Goal: Task Accomplishment & Management: Use online tool/utility

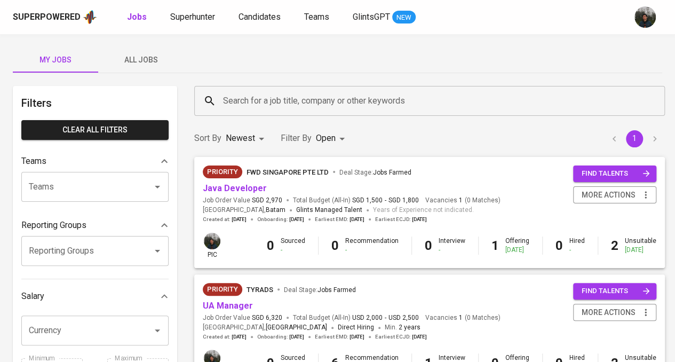
click at [145, 58] on span "All Jobs" at bounding box center [141, 59] width 73 height 13
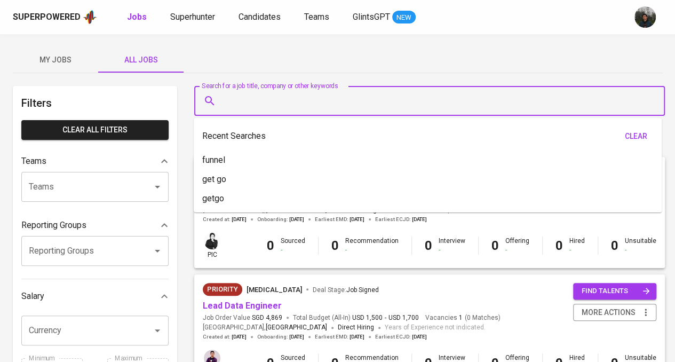
click at [278, 107] on input "Search for a job title, company or other keywords" at bounding box center [432, 101] width 424 height 20
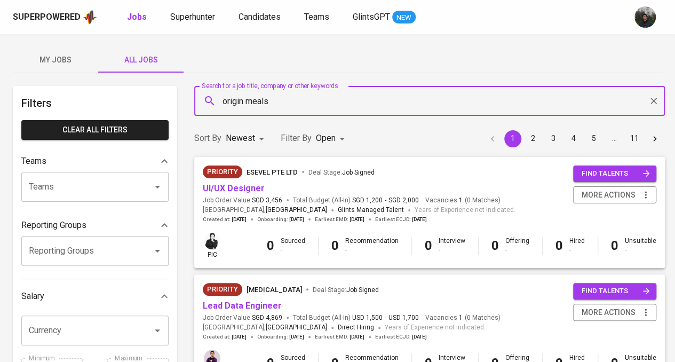
type input "origin meals"
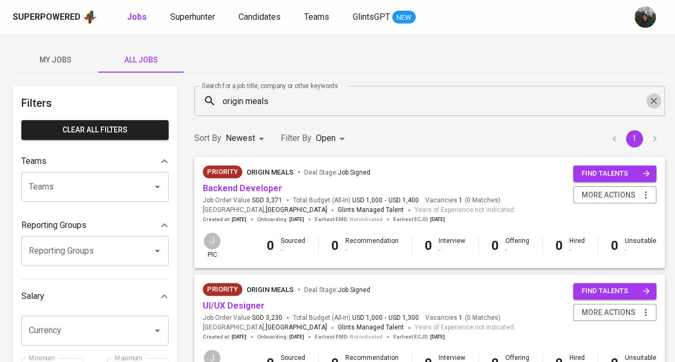
click at [654, 101] on icon "Clear" at bounding box center [654, 101] width 11 height 11
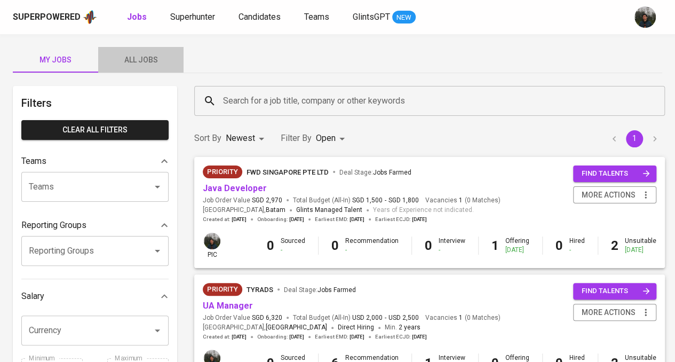
click at [146, 64] on span "All Jobs" at bounding box center [141, 59] width 73 height 13
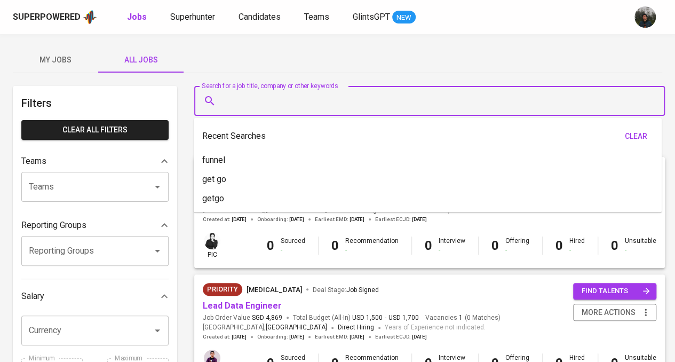
click at [299, 102] on input "Search for a job title, company or other keywords" at bounding box center [432, 101] width 424 height 20
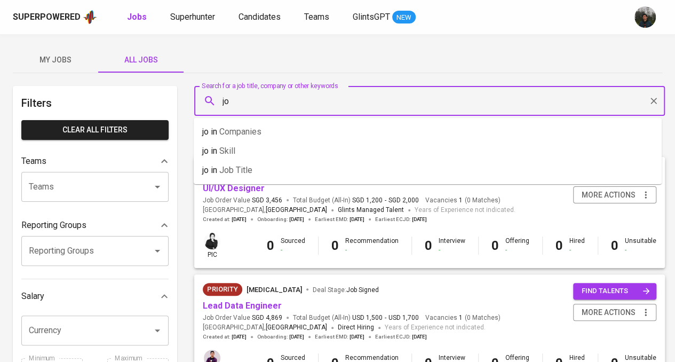
type input "j"
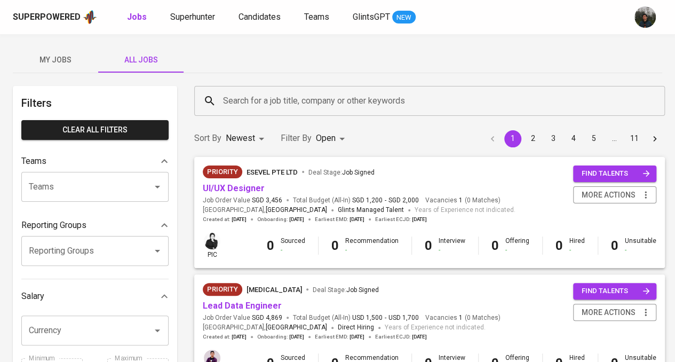
click at [397, 59] on div "My Jobs All Jobs" at bounding box center [338, 60] width 650 height 26
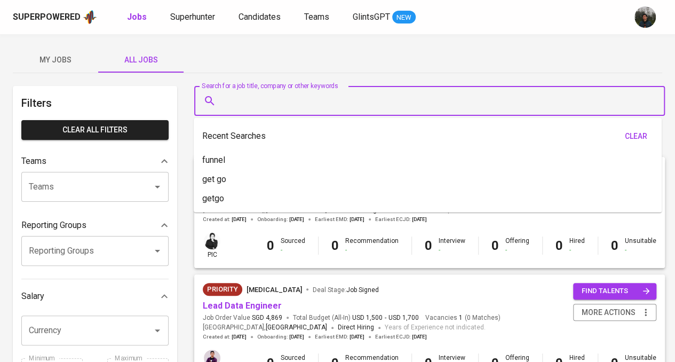
click at [375, 94] on input "Search for a job title, company or other keywords" at bounding box center [432, 101] width 424 height 20
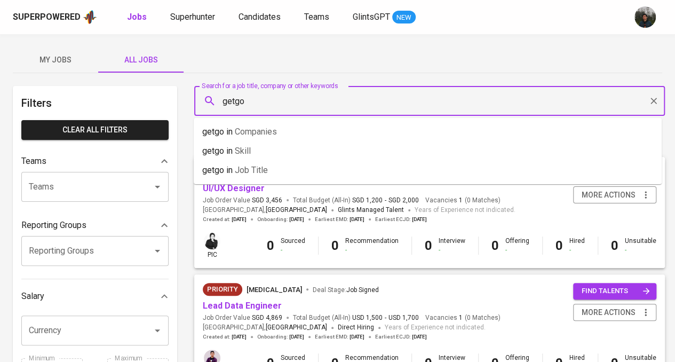
type input "getgo"
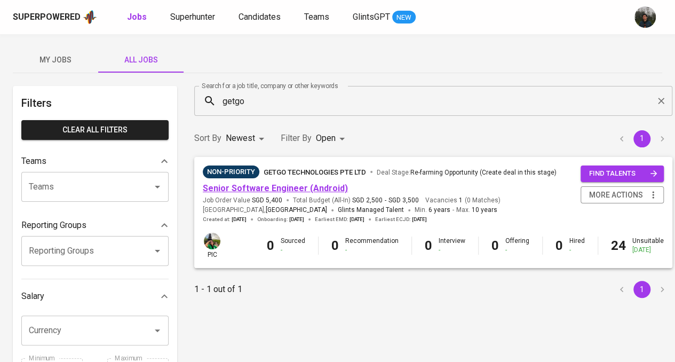
click at [299, 184] on link "Senior Software Engineer (Android)" at bounding box center [275, 188] width 145 height 10
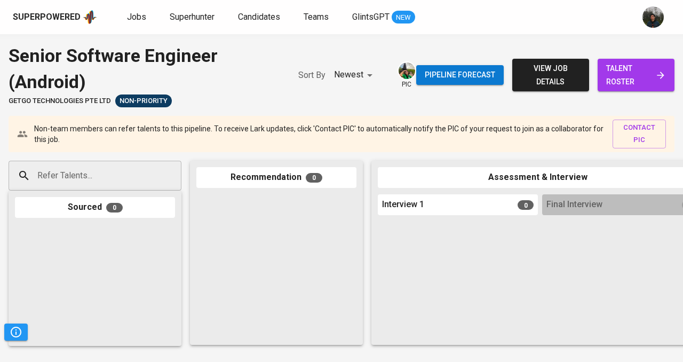
click at [139, 182] on input "Refer Talents..." at bounding box center [91, 175] width 112 height 20
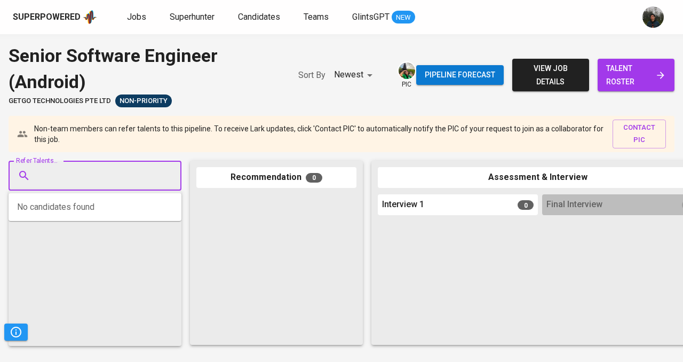
paste input "[EMAIL_ADDRESS][DOMAIN_NAME]"
type input "[EMAIL_ADDRESS][DOMAIN_NAME]"
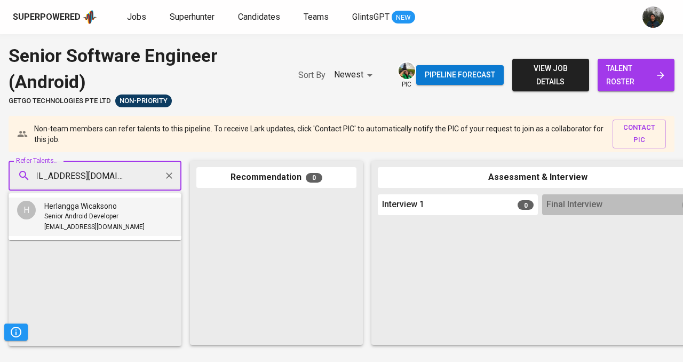
click at [126, 208] on div "Herlangga Wicaksono" at bounding box center [94, 206] width 100 height 11
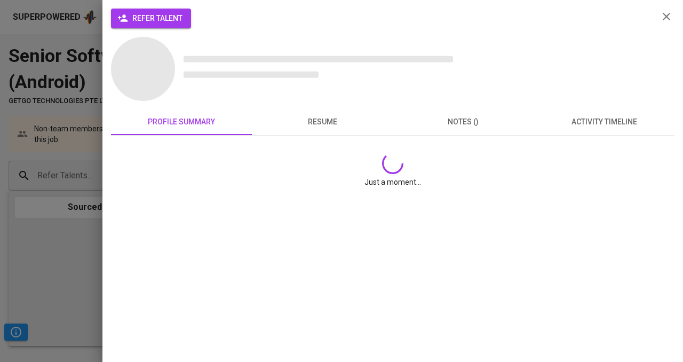
scroll to position [0, 0]
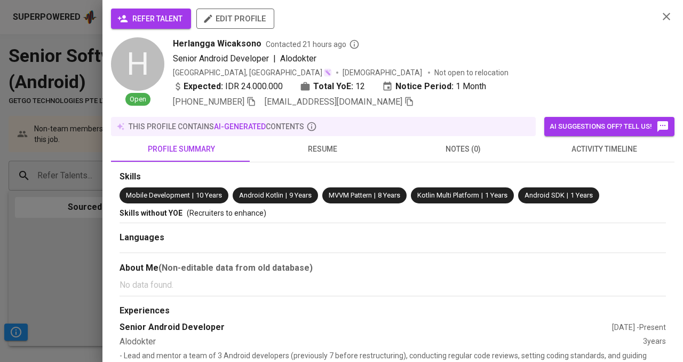
click at [148, 15] on span "refer talent" at bounding box center [151, 18] width 63 height 13
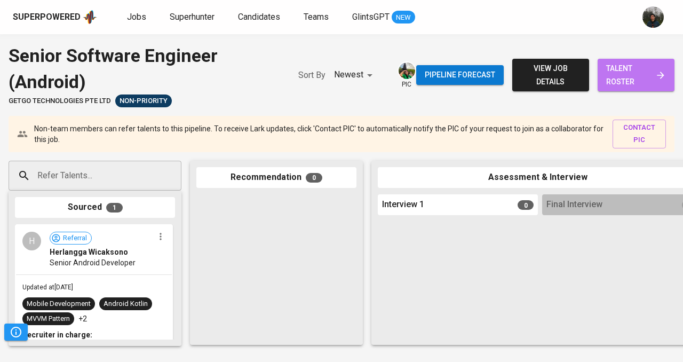
click at [620, 75] on span "talent roster" at bounding box center [636, 75] width 60 height 26
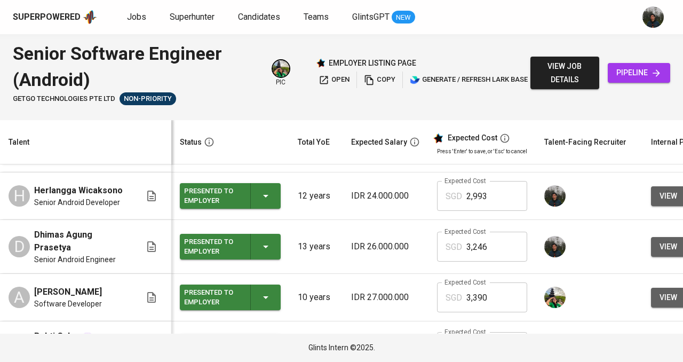
scroll to position [138, 0]
click at [660, 254] on span "view" at bounding box center [669, 247] width 18 height 13
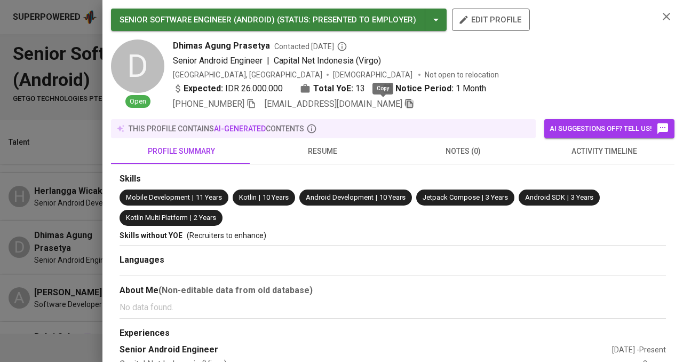
click at [405, 106] on icon "button" at bounding box center [410, 104] width 10 height 10
click at [60, 74] on div at bounding box center [341, 181] width 683 height 362
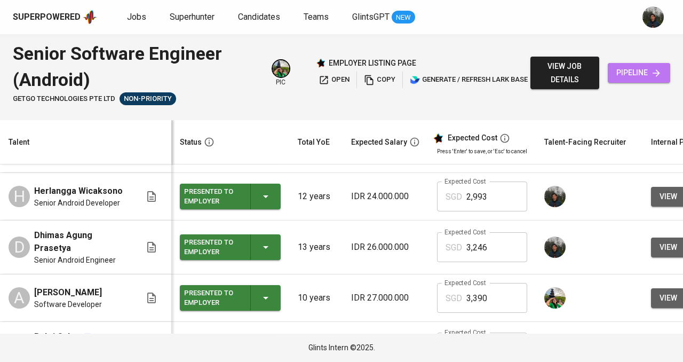
click at [659, 70] on icon at bounding box center [656, 73] width 11 height 11
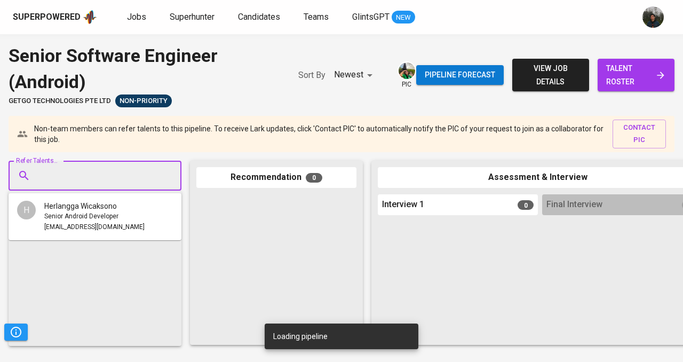
click at [97, 186] on input "Refer Talents..." at bounding box center [91, 175] width 112 height 20
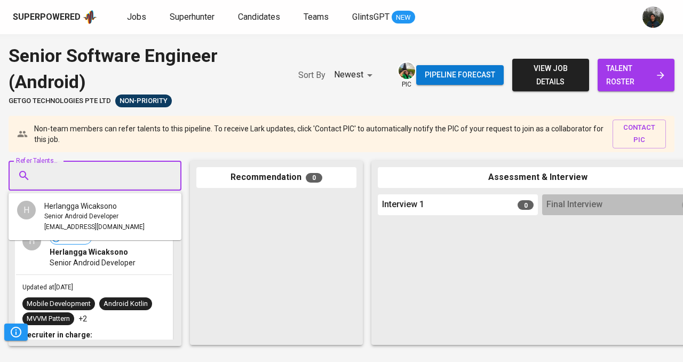
paste input "[EMAIL_ADDRESS][DOMAIN_NAME]"
type input "[EMAIL_ADDRESS][DOMAIN_NAME]"
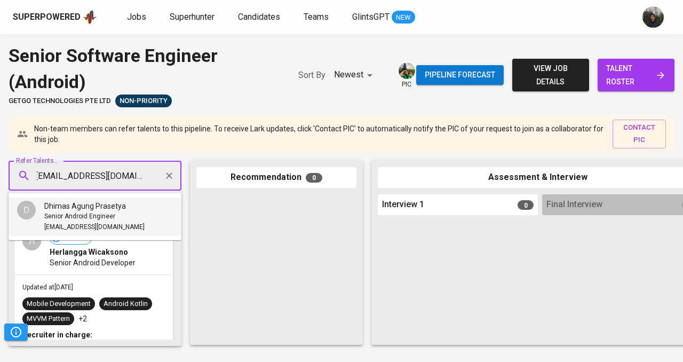
click at [94, 201] on span "Dhimas Agung Prasetya" at bounding box center [85, 206] width 82 height 11
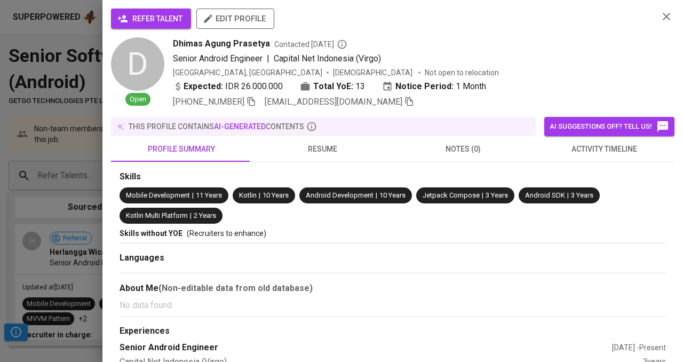
scroll to position [0, 0]
click at [143, 9] on button "refer talent" at bounding box center [151, 19] width 80 height 20
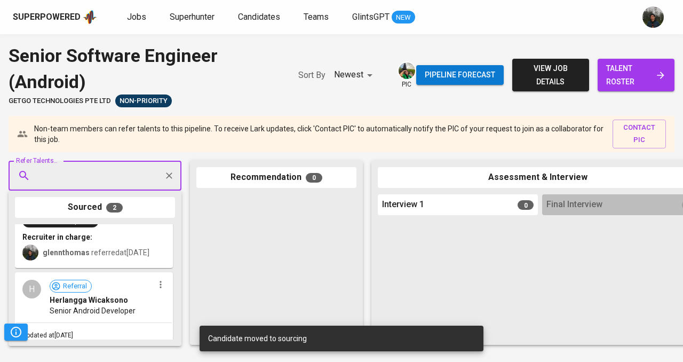
scroll to position [102, 0]
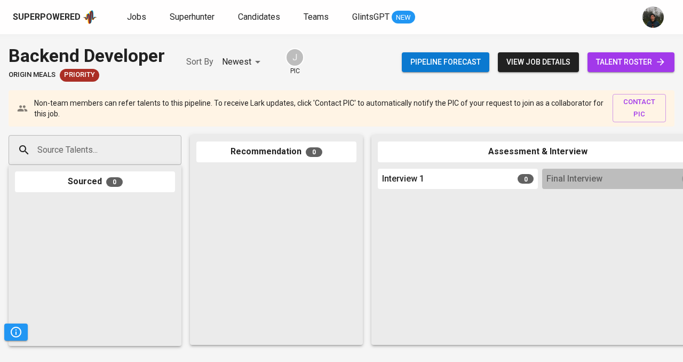
click at [135, 161] on div "Source Talents..." at bounding box center [95, 150] width 173 height 30
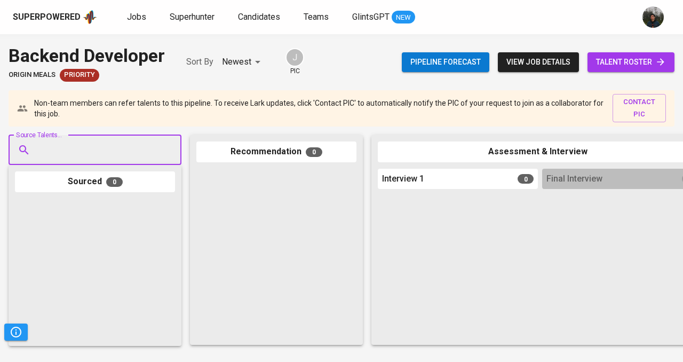
paste input "bryanachmad08@gmail.com"
type input "bryanachmad08@gmail.com"
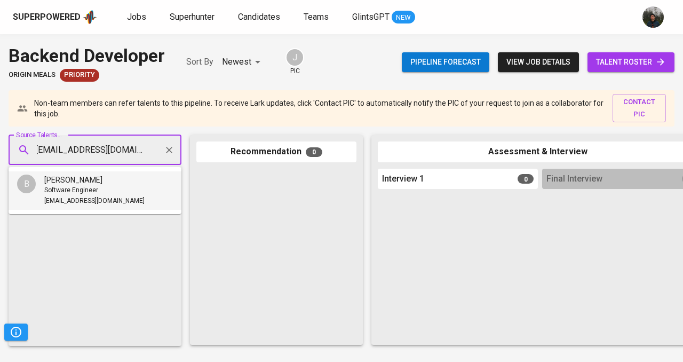
click at [102, 178] on span "Bryan Aulya Achmad Istighfara" at bounding box center [73, 180] width 58 height 11
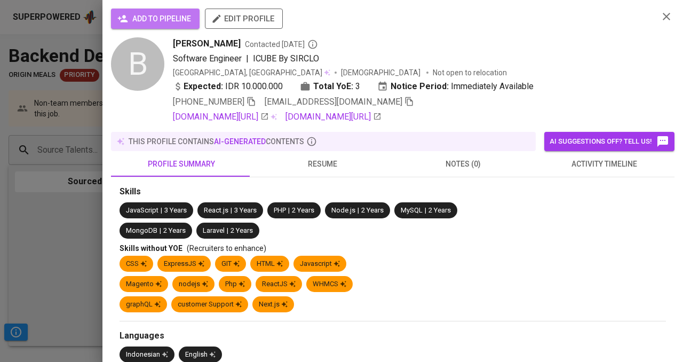
click at [171, 19] on span "add to pipeline" at bounding box center [156, 18] width 72 height 13
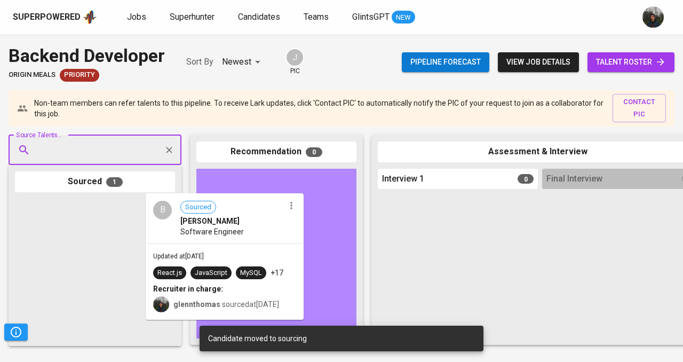
drag, startPoint x: 120, startPoint y: 241, endPoint x: 263, endPoint y: 233, distance: 143.3
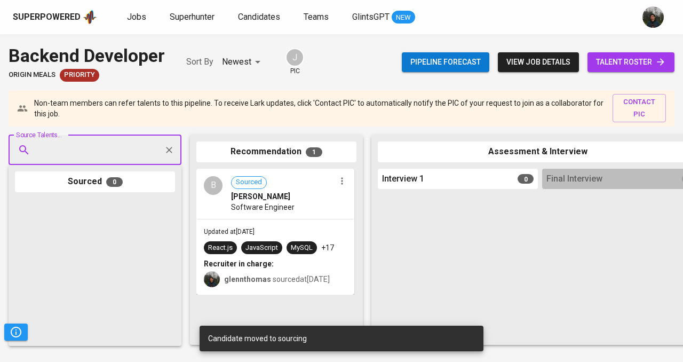
paste input "aarontanhar2000@gmail.com"
type input "aarontanhar2000@gmail.com"
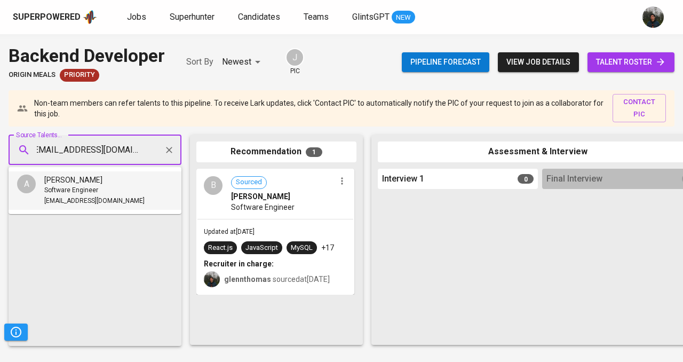
click at [102, 182] on span "Aaron Christopher Tanhar" at bounding box center [73, 180] width 58 height 11
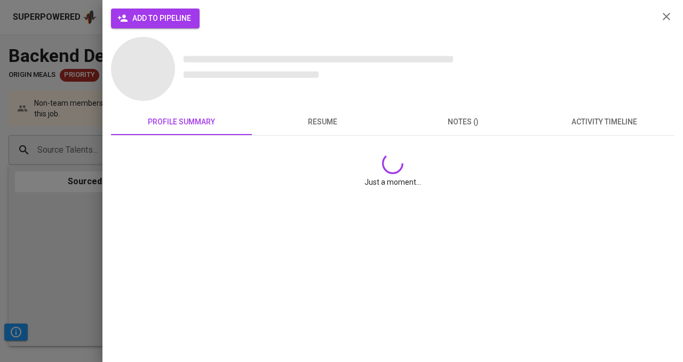
scroll to position [0, 0]
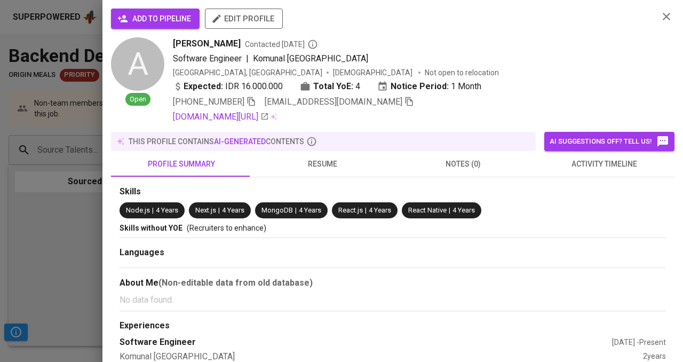
drag, startPoint x: 176, startPoint y: 30, endPoint x: 177, endPoint y: 14, distance: 16.0
click at [177, 14] on div "add to pipeline edit profile" at bounding box center [380, 23] width 539 height 29
click at [177, 14] on span "add to pipeline" at bounding box center [156, 18] width 72 height 13
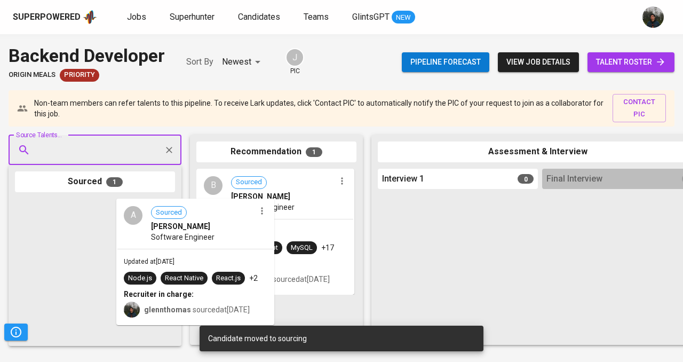
drag, startPoint x: 109, startPoint y: 272, endPoint x: 260, endPoint y: 270, distance: 150.5
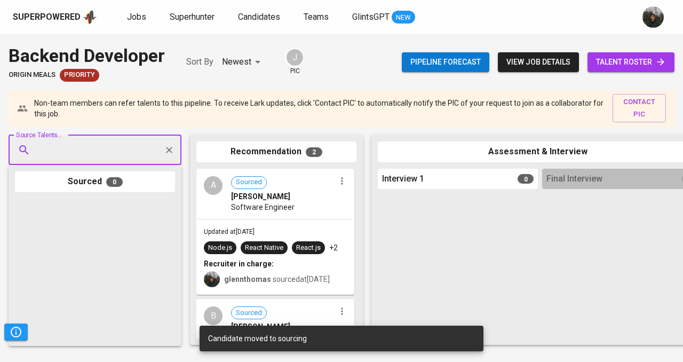
paste input "mh.ridwan48@gmail.com"
type input "mh.ridwan48@gmail.com"
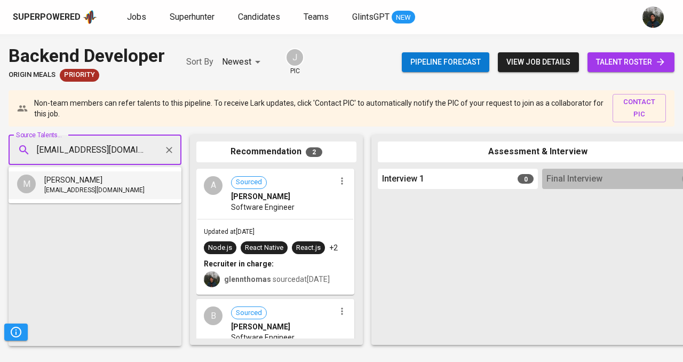
click at [127, 193] on div "mh.ridwan48@gmail.com" at bounding box center [94, 190] width 100 height 11
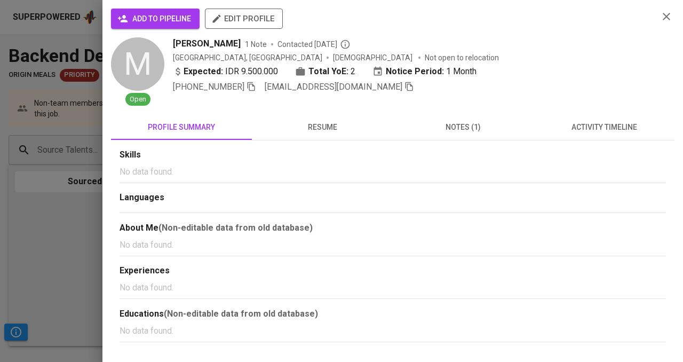
click at [161, 18] on span "add to pipeline" at bounding box center [156, 18] width 72 height 13
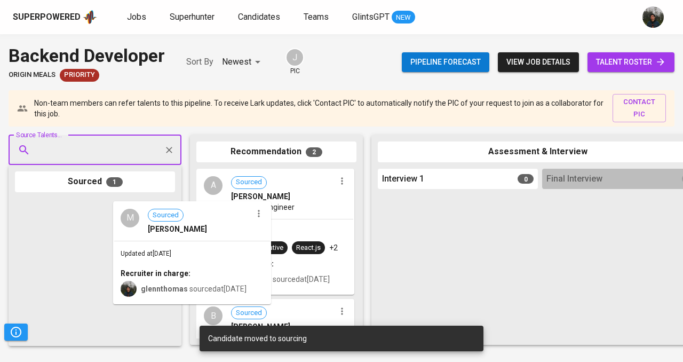
drag, startPoint x: 127, startPoint y: 226, endPoint x: 241, endPoint y: 230, distance: 114.3
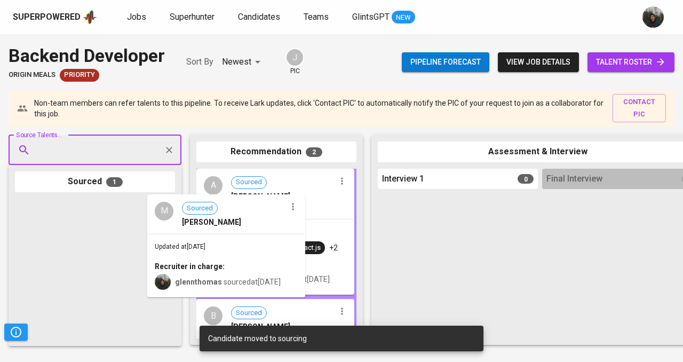
drag, startPoint x: 138, startPoint y: 255, endPoint x: 284, endPoint y: 248, distance: 146.9
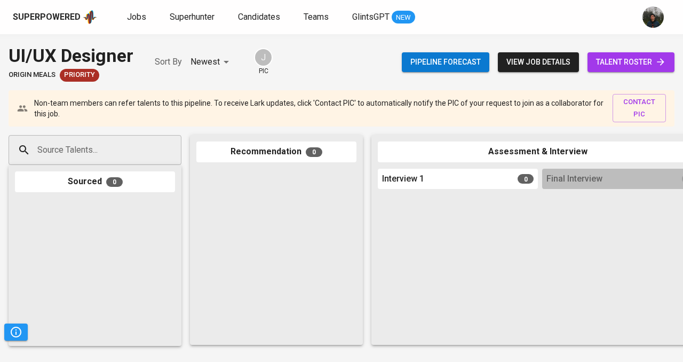
click at [122, 134] on div "Source Talents... Source Talents... Sourced 0 Recommendation 0 Assessment & Int…" at bounding box center [635, 240] width 1271 height 227
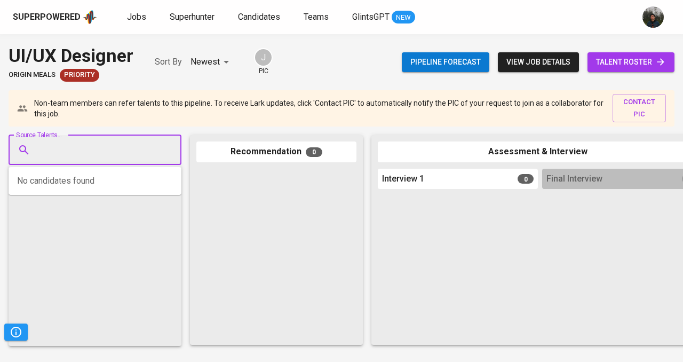
click at [112, 149] on input "Source Talents..." at bounding box center [91, 150] width 112 height 20
paste input "tubagusghiffarimaulana@gmail.com"
type input "tubagusghiffarimaulana@gmail.com"
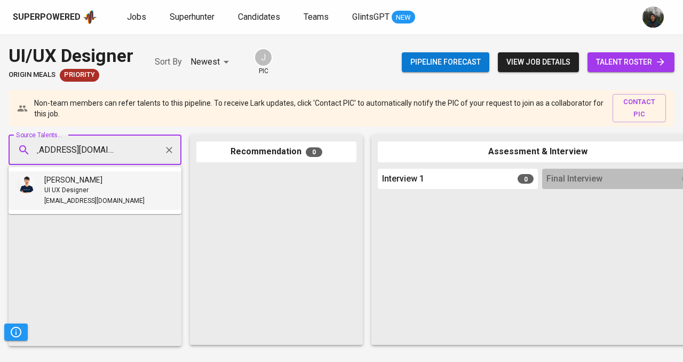
click at [102, 182] on span "Tubagus Ghiffari Maulana" at bounding box center [73, 180] width 58 height 11
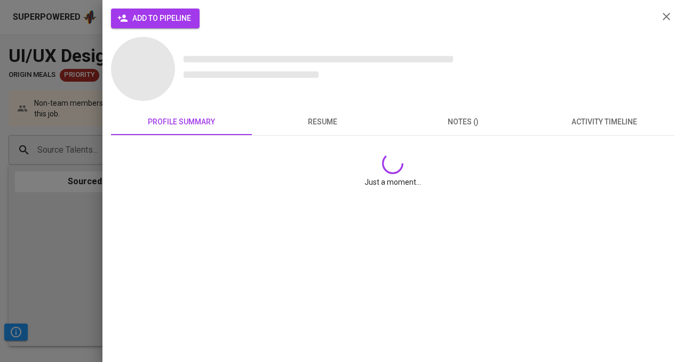
scroll to position [0, 0]
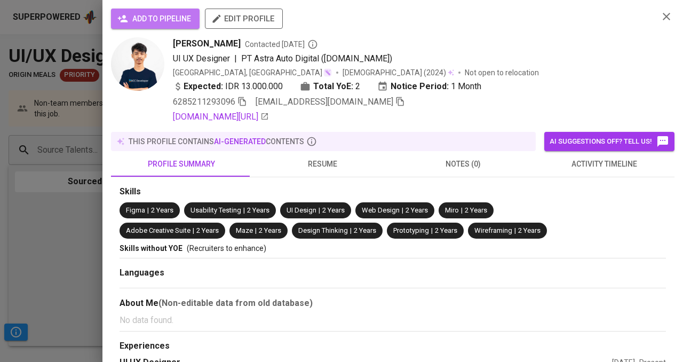
click at [154, 13] on span "add to pipeline" at bounding box center [156, 18] width 72 height 13
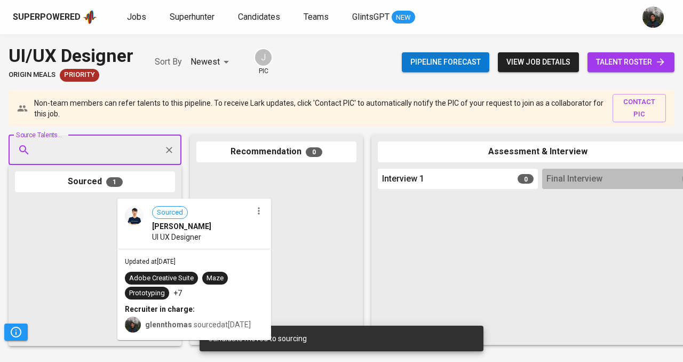
drag, startPoint x: 131, startPoint y: 240, endPoint x: 251, endPoint y: 238, distance: 120.1
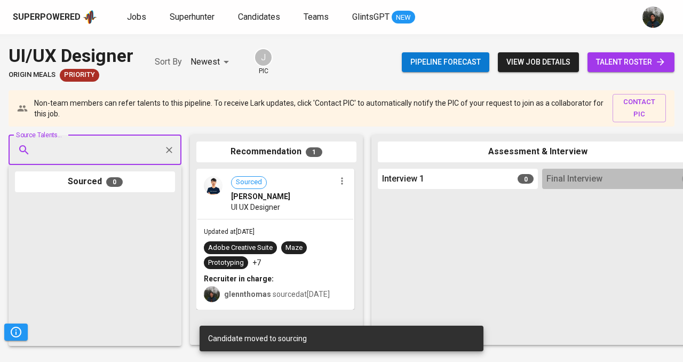
paste input "ahmed.albanna98@gmail.com"
type input "ahmed.albanna98@gmail.com"
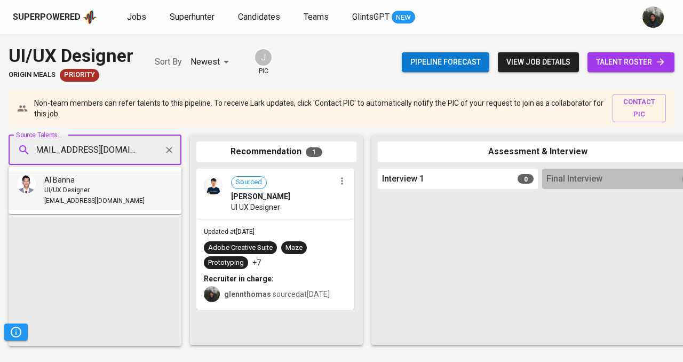
click at [118, 185] on div "UI/UX Designer" at bounding box center [94, 190] width 100 height 11
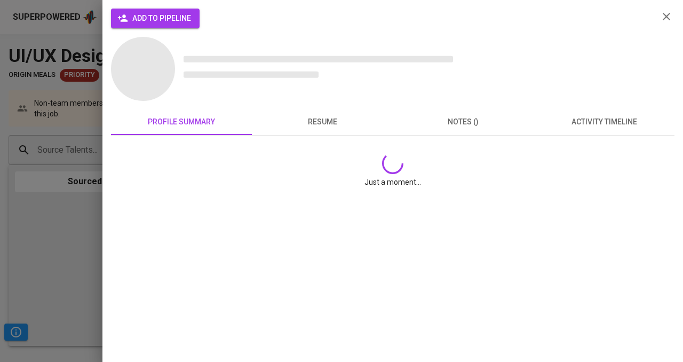
scroll to position [0, 0]
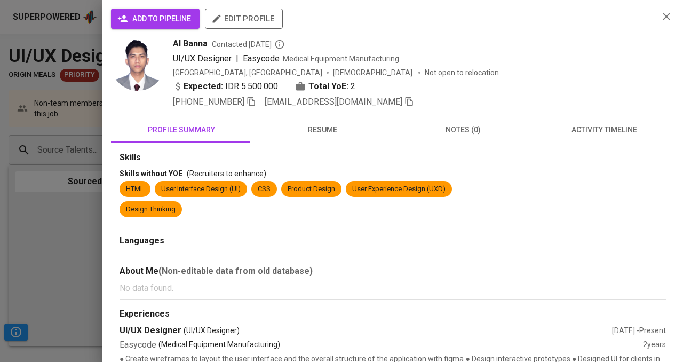
click at [159, 19] on span "add to pipeline" at bounding box center [156, 18] width 72 height 13
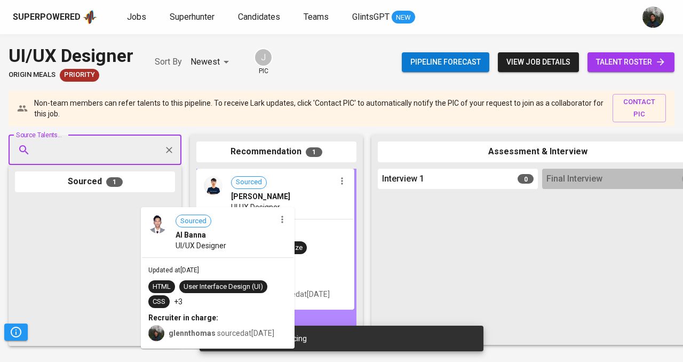
drag, startPoint x: 118, startPoint y: 217, endPoint x: 267, endPoint y: 223, distance: 148.5
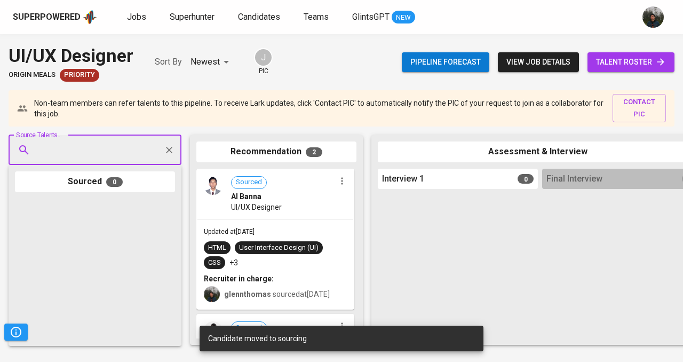
paste input "fajar_mulovers@yahoo.com"
type input "fajar_mulovers@yahoo.com"
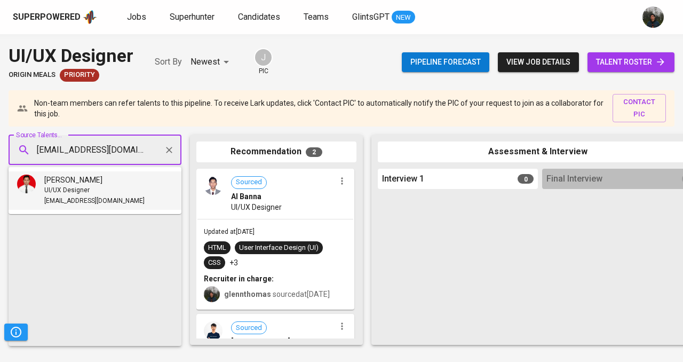
click at [107, 189] on div "UI/UX Designer" at bounding box center [94, 190] width 100 height 11
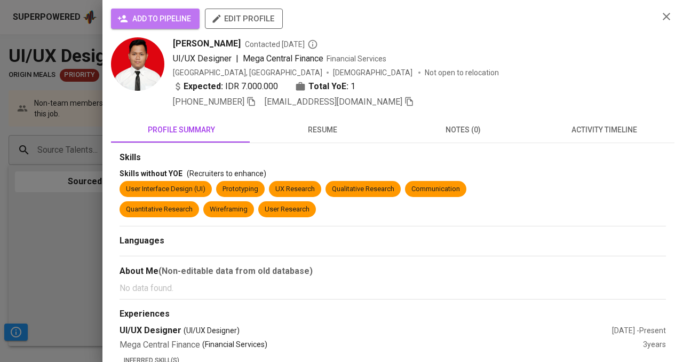
click at [152, 18] on span "add to pipeline" at bounding box center [156, 18] width 72 height 13
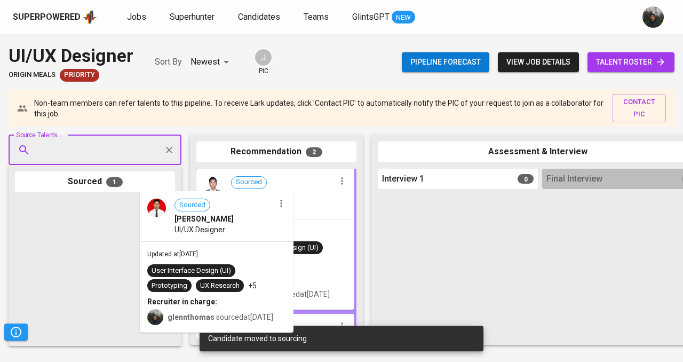
drag, startPoint x: 98, startPoint y: 219, endPoint x: 276, endPoint y: 203, distance: 179.0
